Goal: Task Accomplishment & Management: Manage account settings

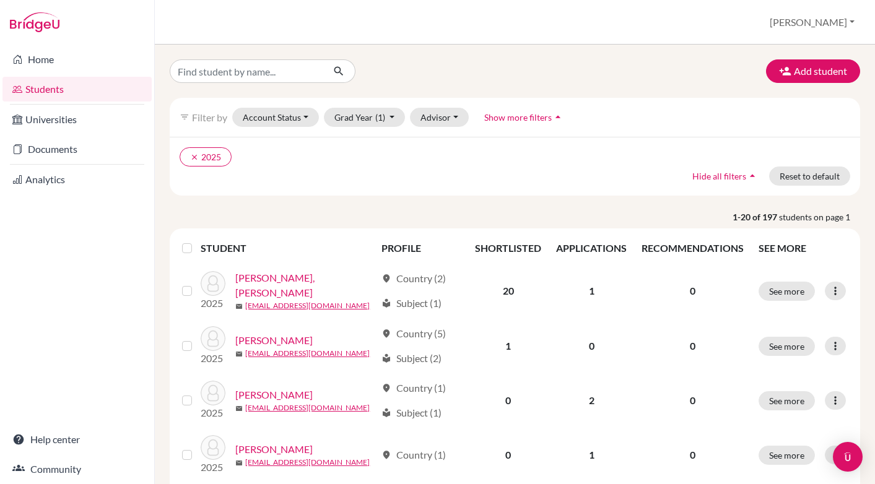
click at [48, 88] on link "Students" at bounding box center [76, 89] width 149 height 25
click at [192, 156] on icon "clear" at bounding box center [194, 157] width 9 height 9
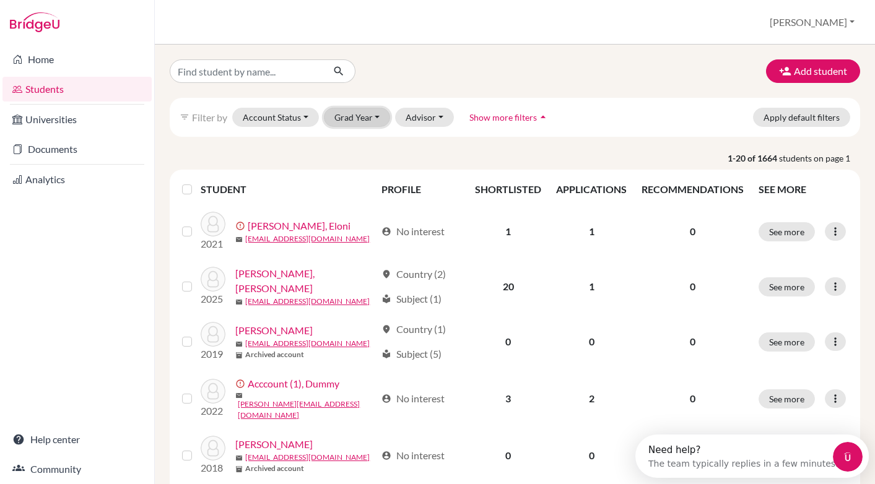
click at [378, 116] on button "Grad Year" at bounding box center [357, 117] width 67 height 19
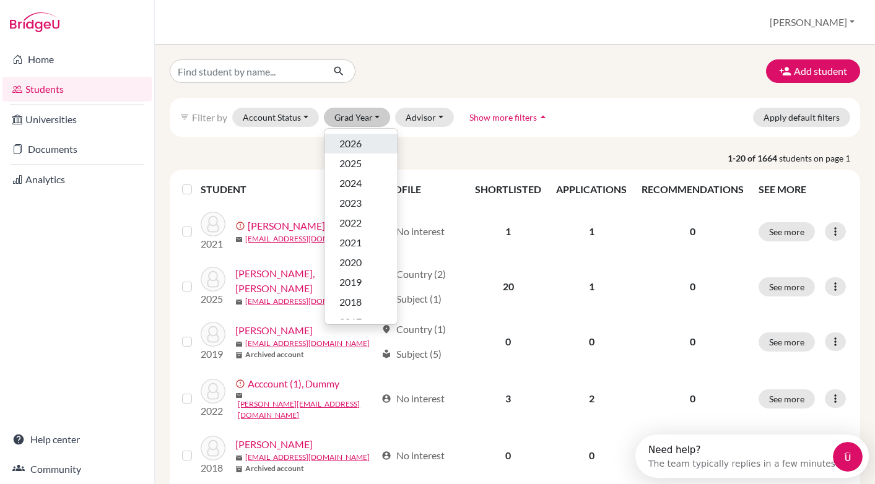
click at [357, 149] on span "2026" at bounding box center [350, 143] width 22 height 15
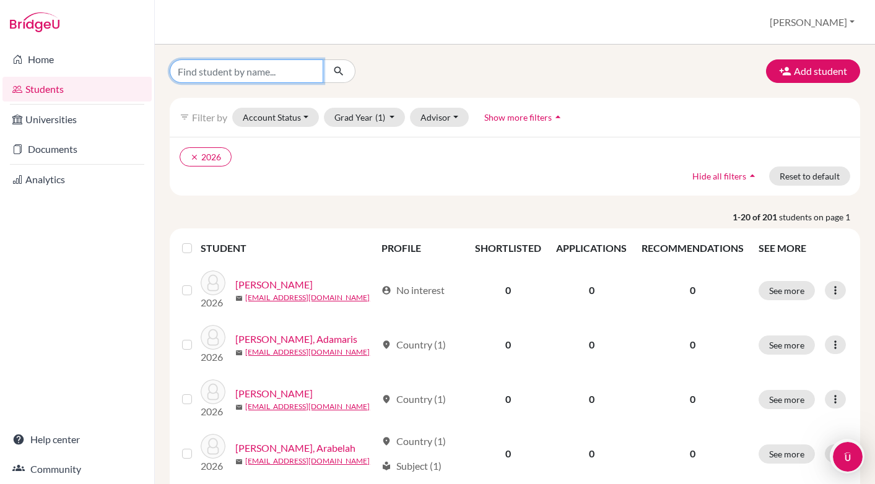
click at [264, 70] on input "Find student by name..." at bounding box center [247, 71] width 154 height 24
type input "[PERSON_NAME]"
click button "submit" at bounding box center [339, 71] width 33 height 24
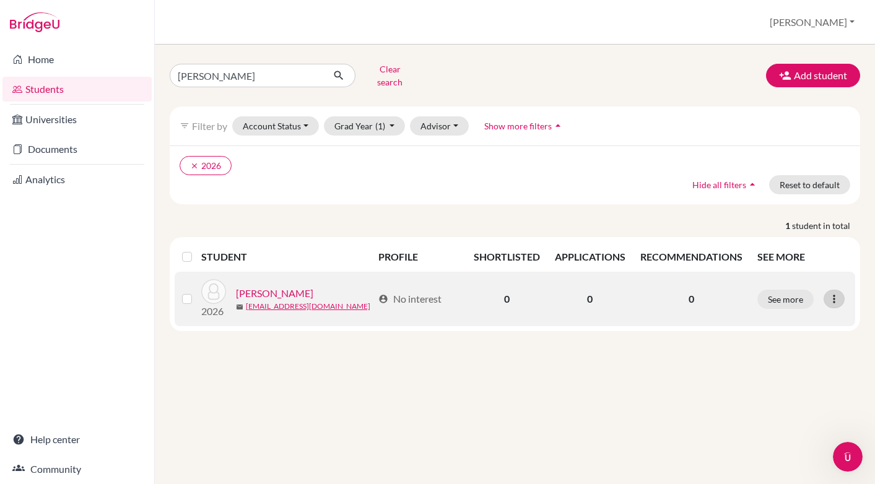
click at [834, 293] on icon at bounding box center [834, 299] width 12 height 12
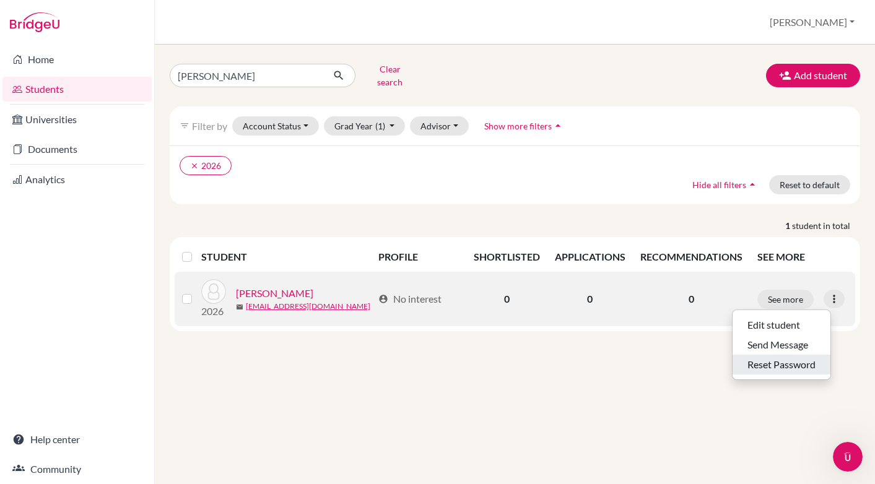
click at [787, 355] on button "Reset Password" at bounding box center [782, 365] width 98 height 20
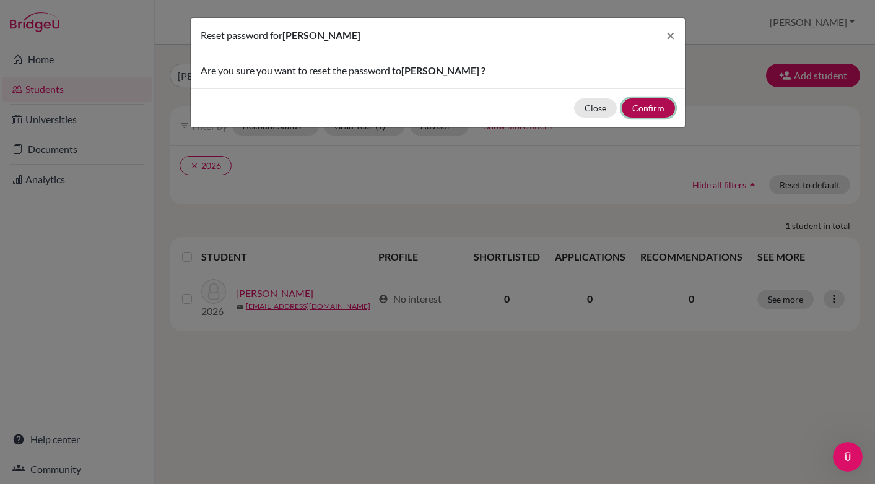
click at [653, 109] on button "Confirm" at bounding box center [648, 107] width 53 height 19
